Goal: Book appointment/travel/reservation

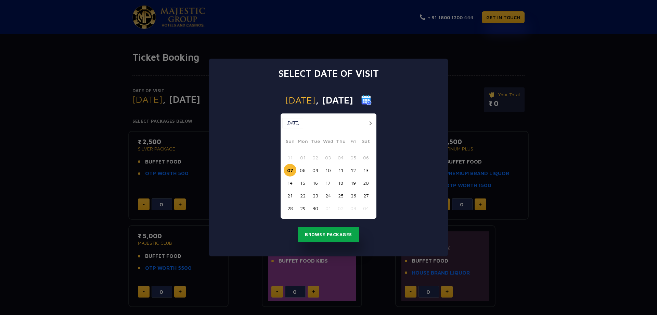
click at [324, 233] on button "Browse Packages" at bounding box center [329, 235] width 62 height 16
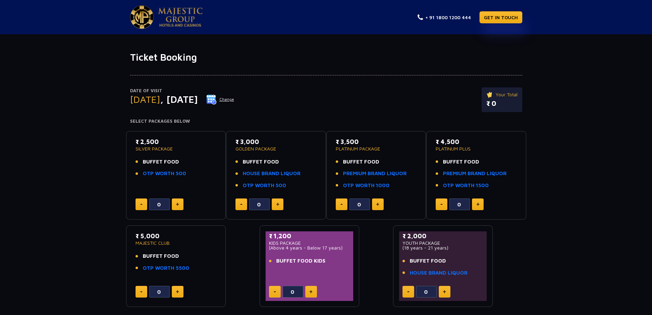
click at [180, 202] on button at bounding box center [178, 204] width 12 height 12
click at [178, 205] on img at bounding box center [177, 203] width 3 height 3
click at [178, 204] on img at bounding box center [177, 203] width 3 height 3
click at [177, 204] on img at bounding box center [177, 203] width 3 height 3
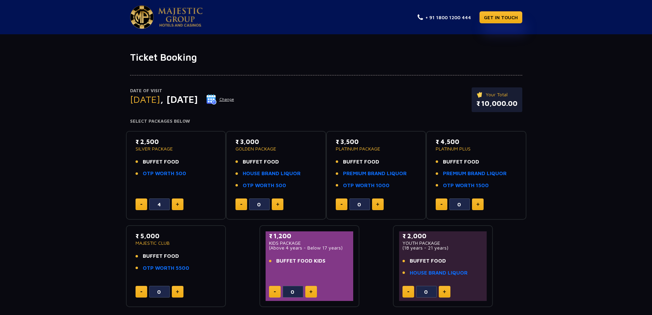
type input "5"
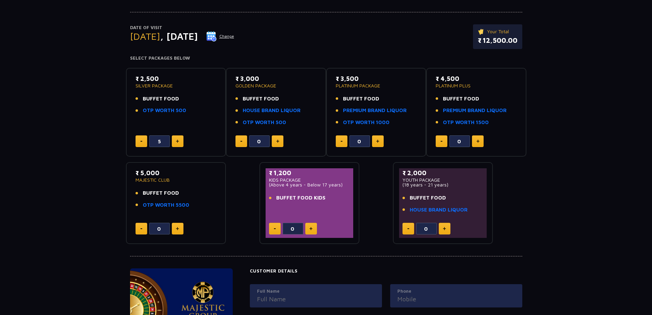
scroll to position [68, 0]
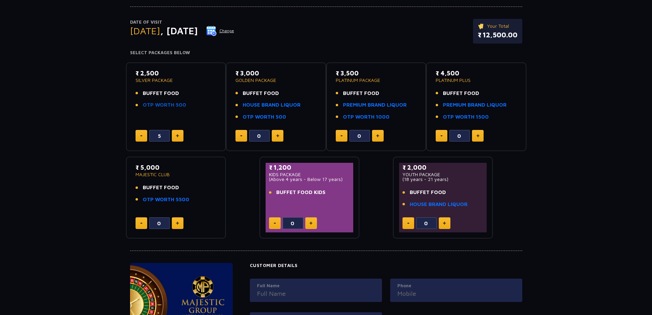
click at [171, 104] on link "OTP WORTH 500" at bounding box center [164, 105] width 43 height 8
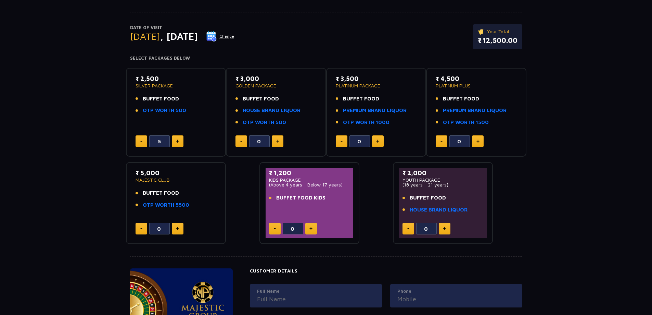
scroll to position [0, 0]
